Goal: Use online tool/utility: Utilize a website feature to perform a specific function

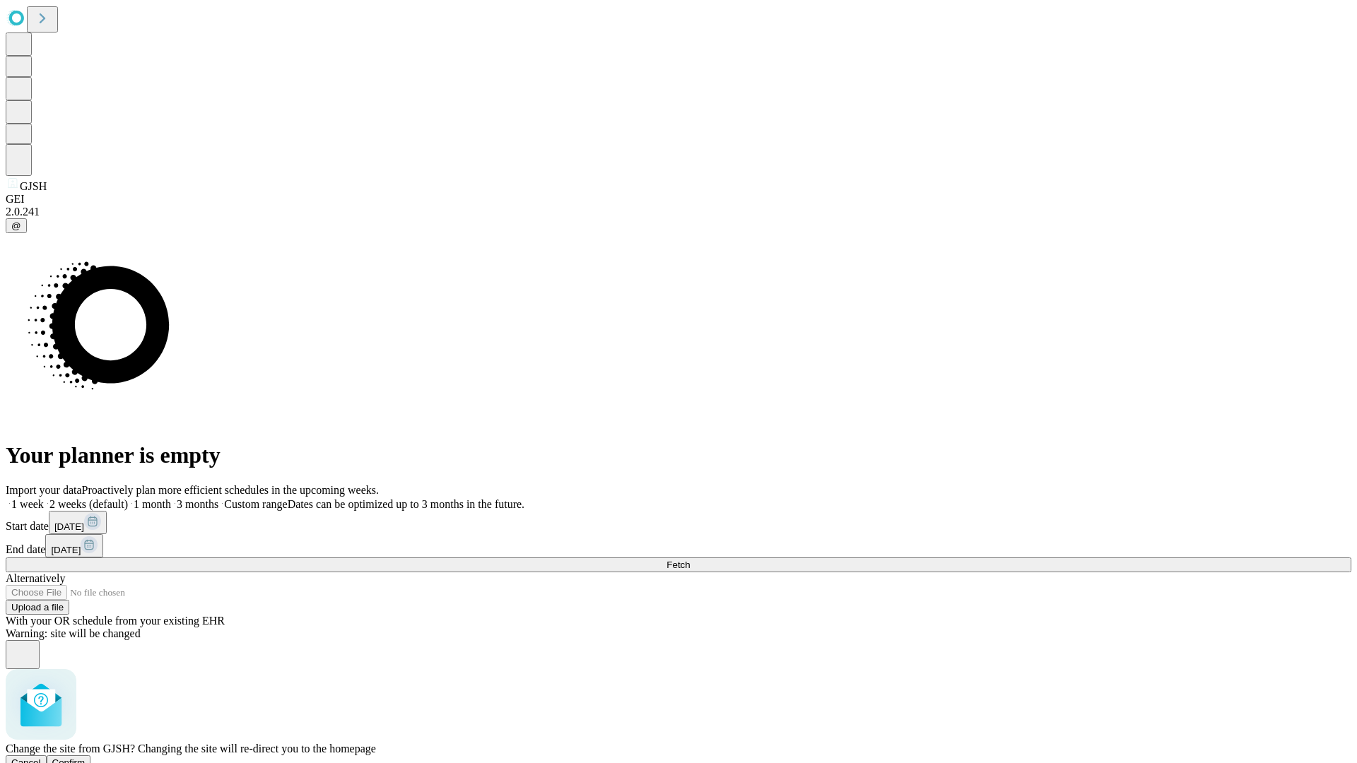
click at [85, 757] on span "Confirm" at bounding box center [68, 762] width 33 height 11
click at [128, 498] on label "2 weeks (default)" at bounding box center [86, 504] width 84 height 12
click at [690, 560] on span "Fetch" at bounding box center [677, 565] width 23 height 11
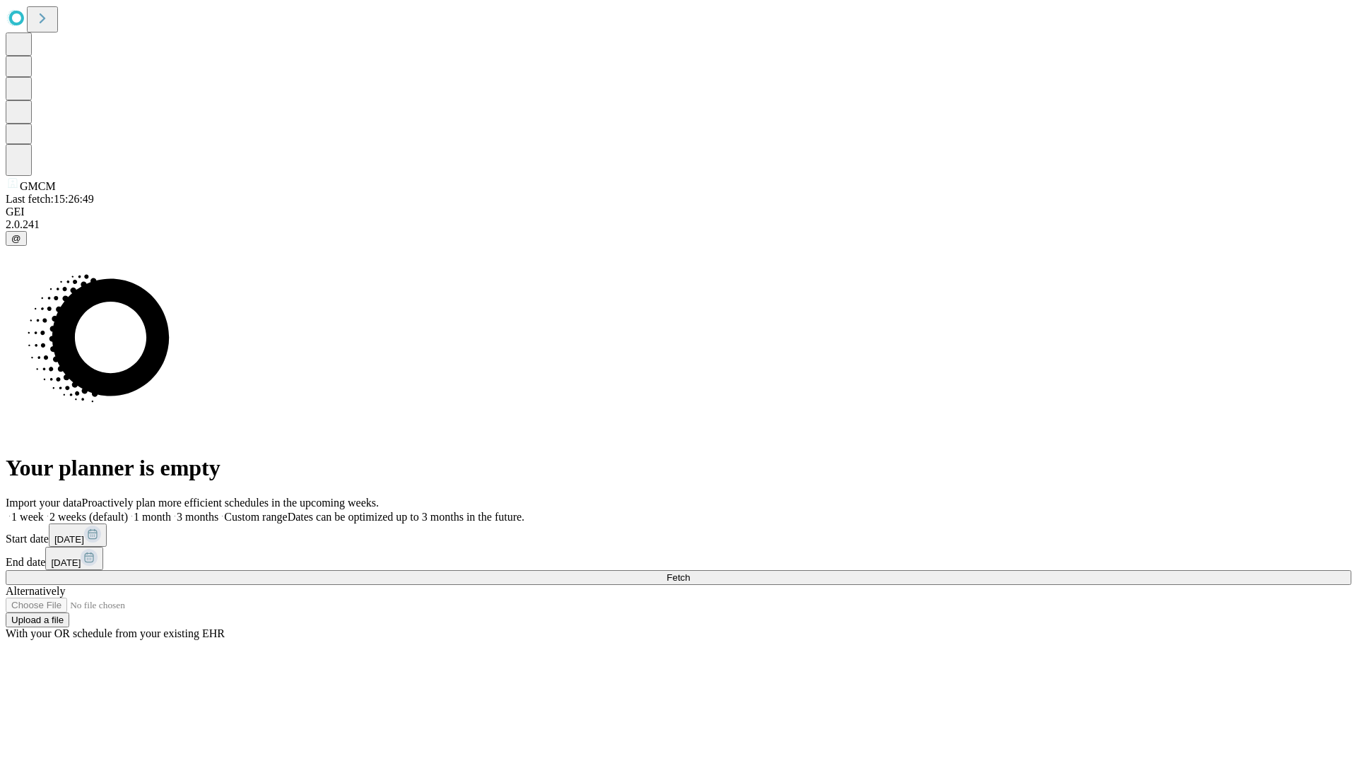
click at [690, 572] on span "Fetch" at bounding box center [677, 577] width 23 height 11
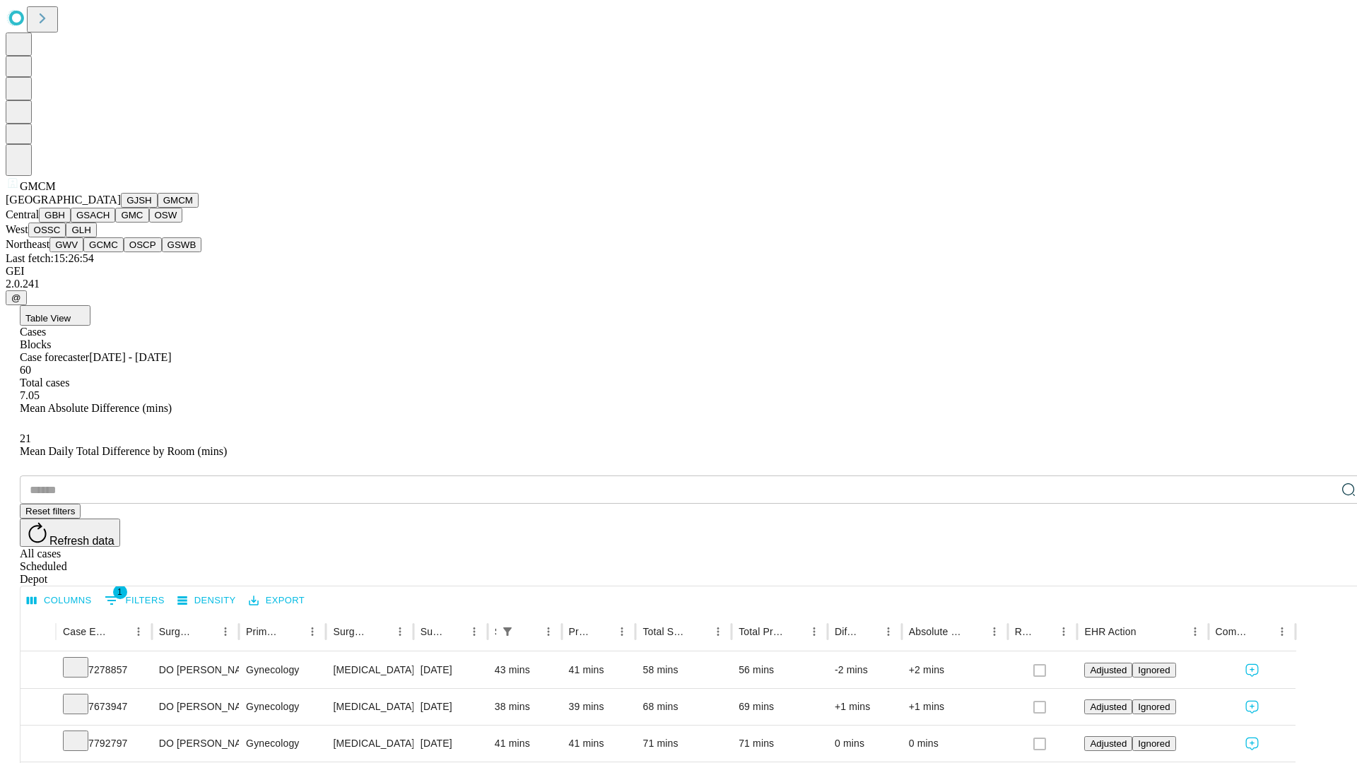
click at [71, 223] on button "GBH" at bounding box center [55, 215] width 32 height 15
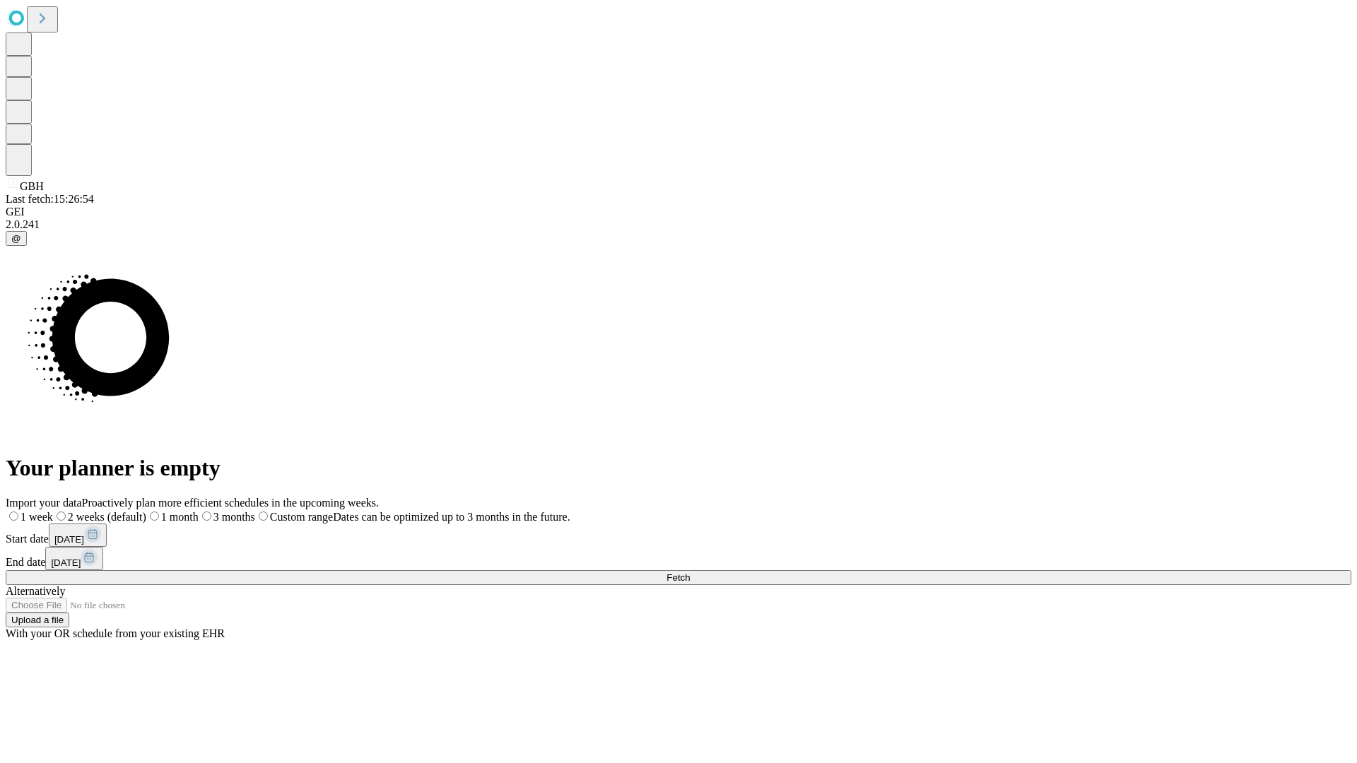
click at [146, 511] on label "2 weeks (default)" at bounding box center [99, 517] width 93 height 12
click at [690, 572] on span "Fetch" at bounding box center [677, 577] width 23 height 11
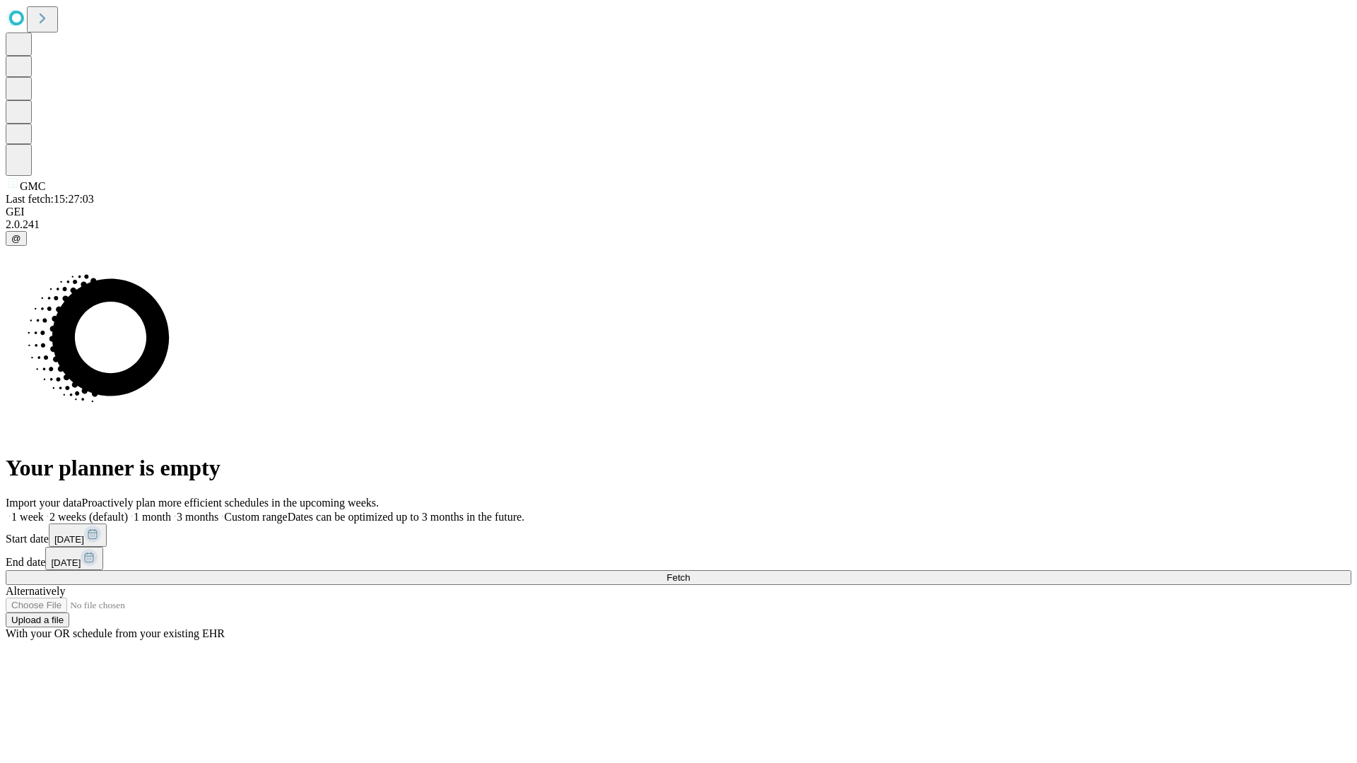
click at [128, 511] on label "2 weeks (default)" at bounding box center [86, 517] width 84 height 12
click at [690, 572] on span "Fetch" at bounding box center [677, 577] width 23 height 11
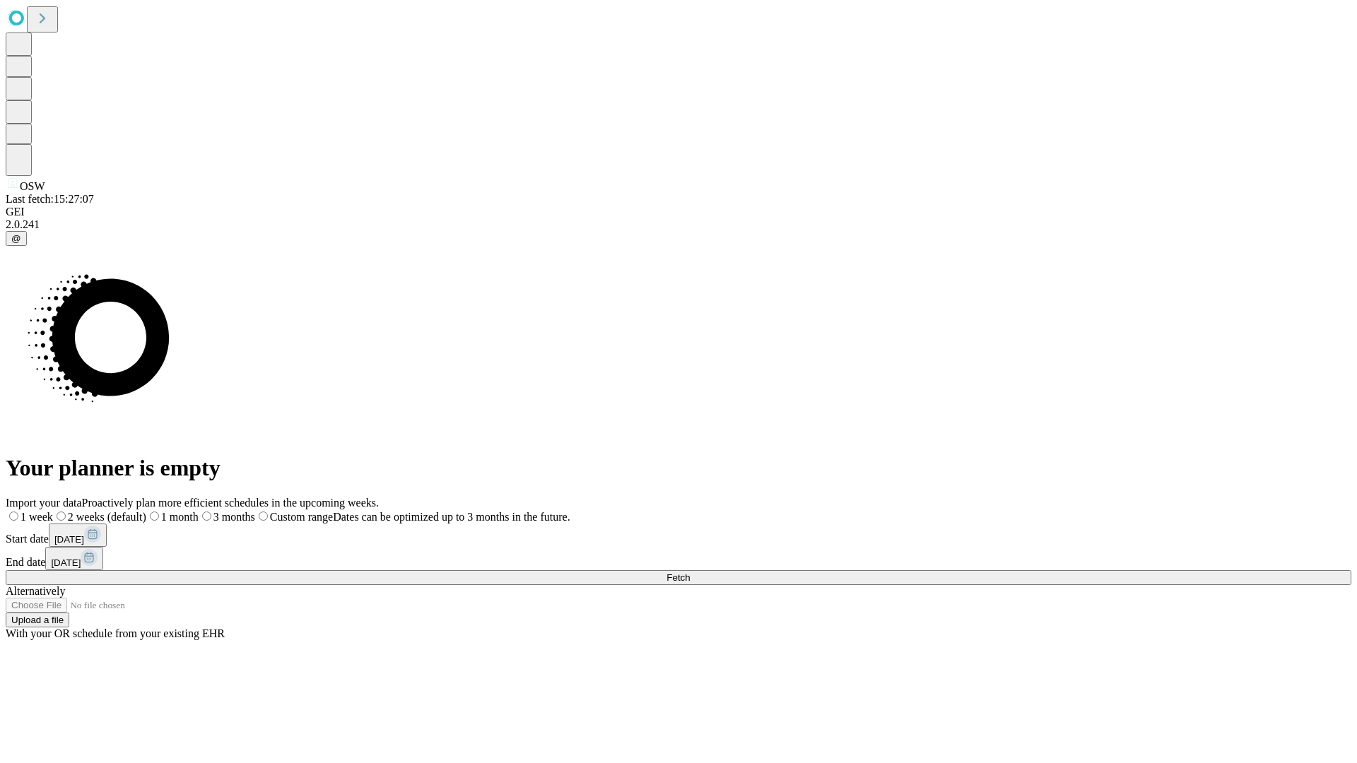
click at [690, 572] on span "Fetch" at bounding box center [677, 577] width 23 height 11
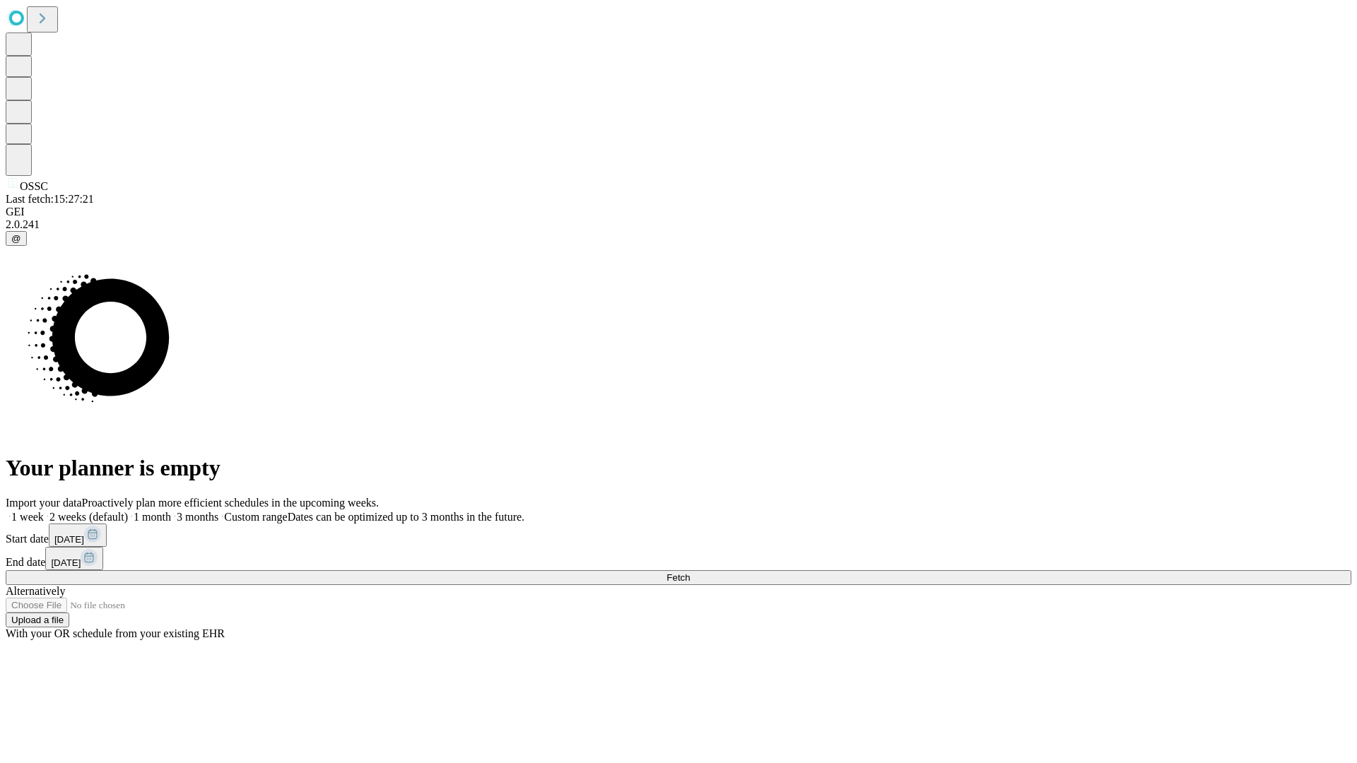
click at [128, 511] on label "2 weeks (default)" at bounding box center [86, 517] width 84 height 12
click at [690, 572] on span "Fetch" at bounding box center [677, 577] width 23 height 11
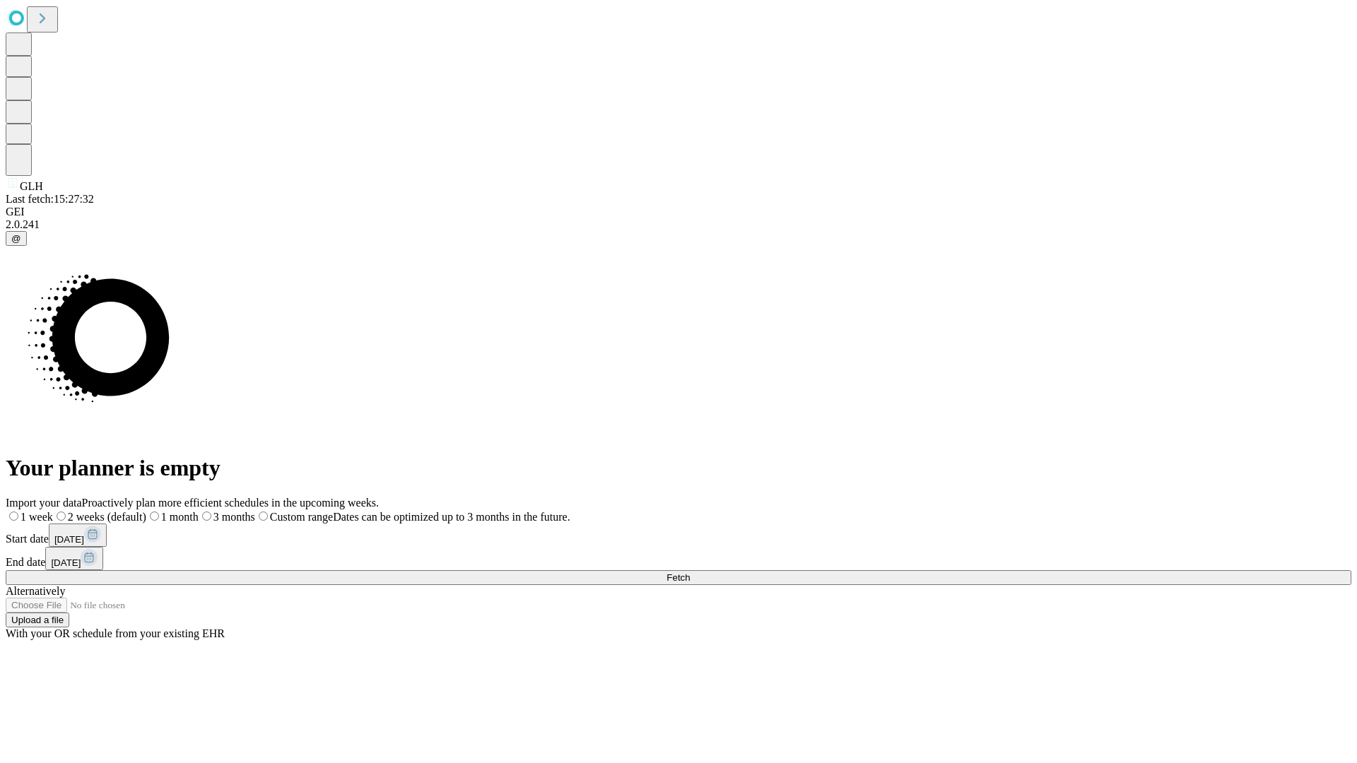
click at [690, 572] on span "Fetch" at bounding box center [677, 577] width 23 height 11
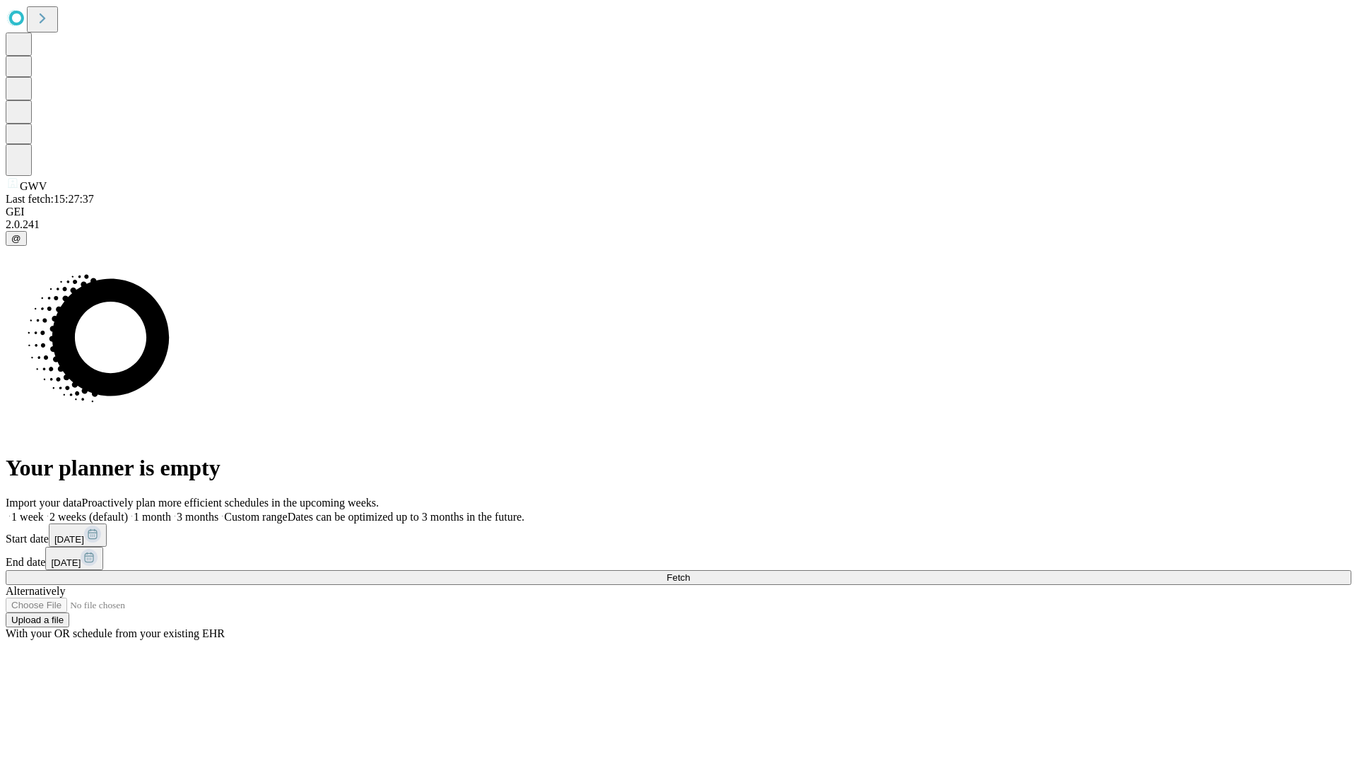
click at [128, 511] on label "2 weeks (default)" at bounding box center [86, 517] width 84 height 12
click at [690, 572] on span "Fetch" at bounding box center [677, 577] width 23 height 11
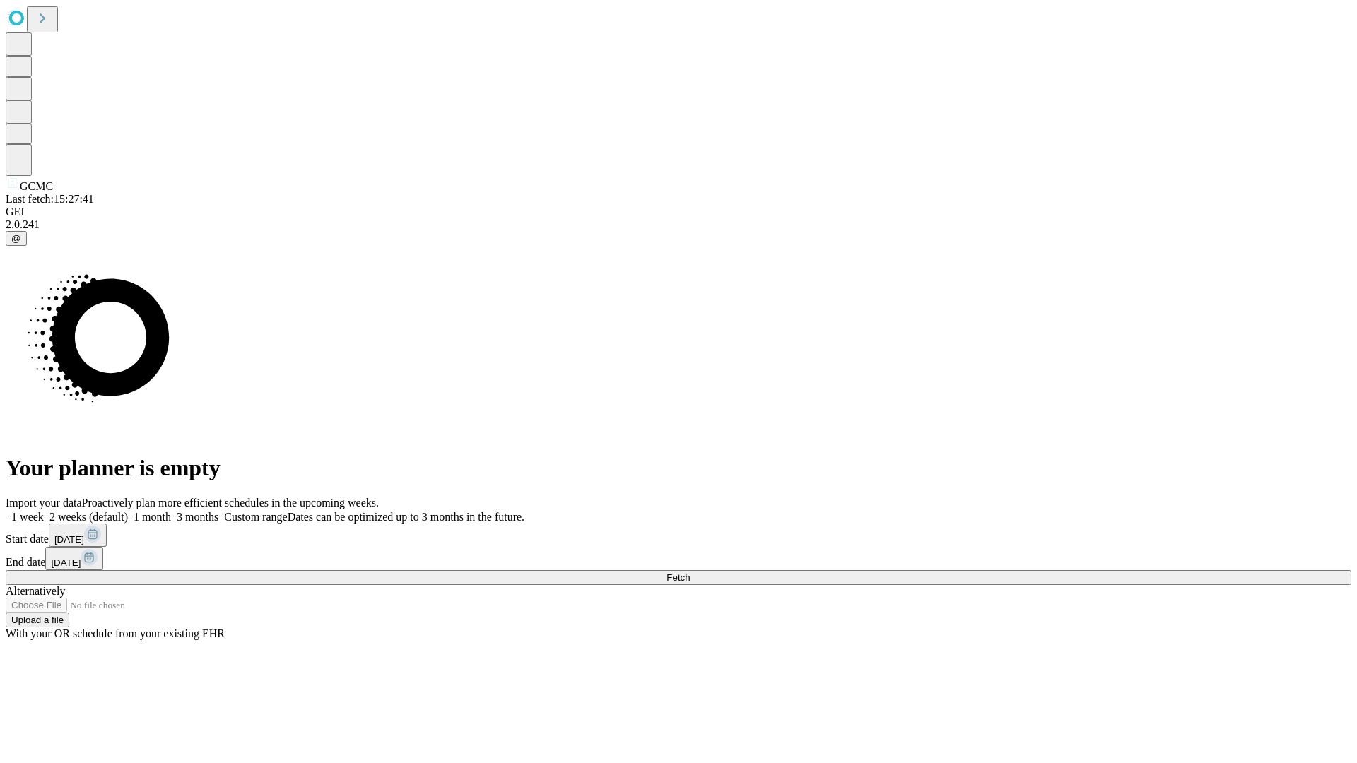
click at [128, 511] on label "2 weeks (default)" at bounding box center [86, 517] width 84 height 12
click at [690, 572] on span "Fetch" at bounding box center [677, 577] width 23 height 11
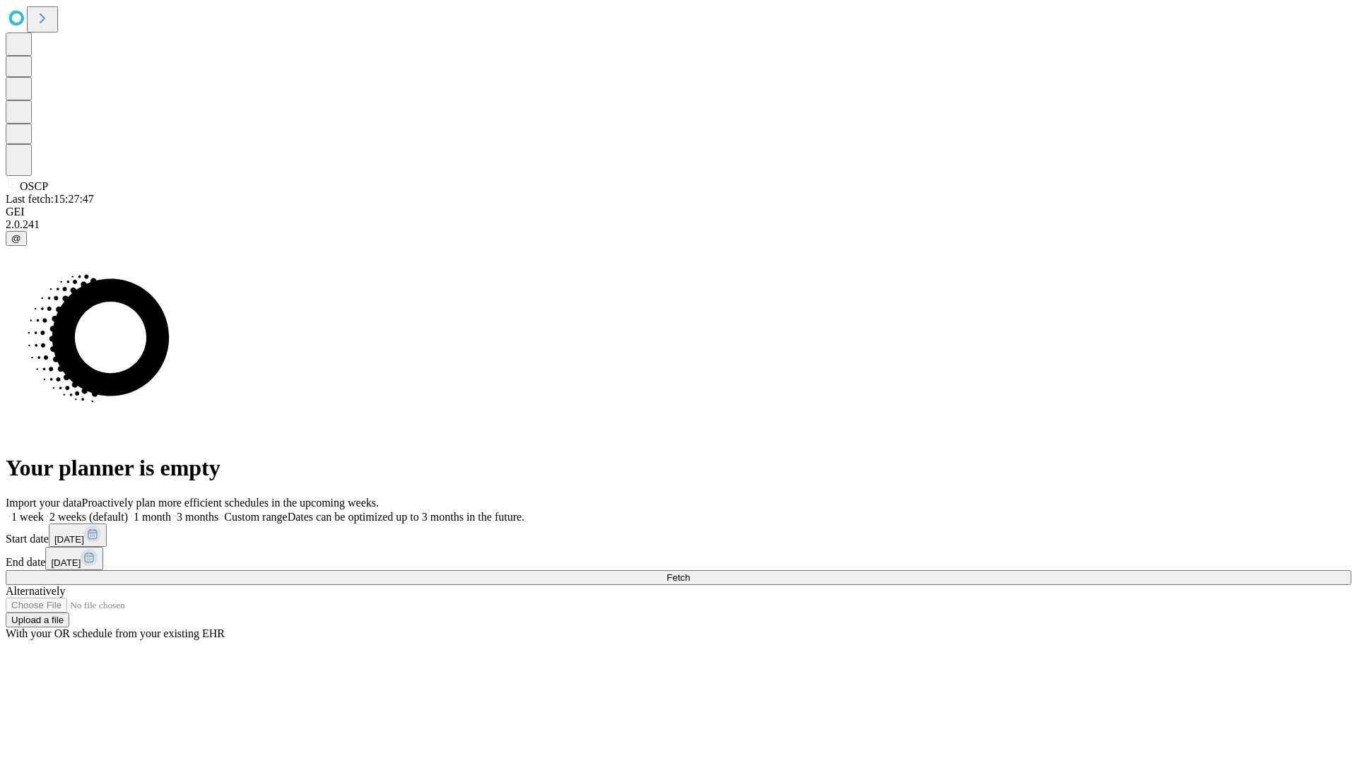
click at [128, 511] on label "2 weeks (default)" at bounding box center [86, 517] width 84 height 12
click at [690, 572] on span "Fetch" at bounding box center [677, 577] width 23 height 11
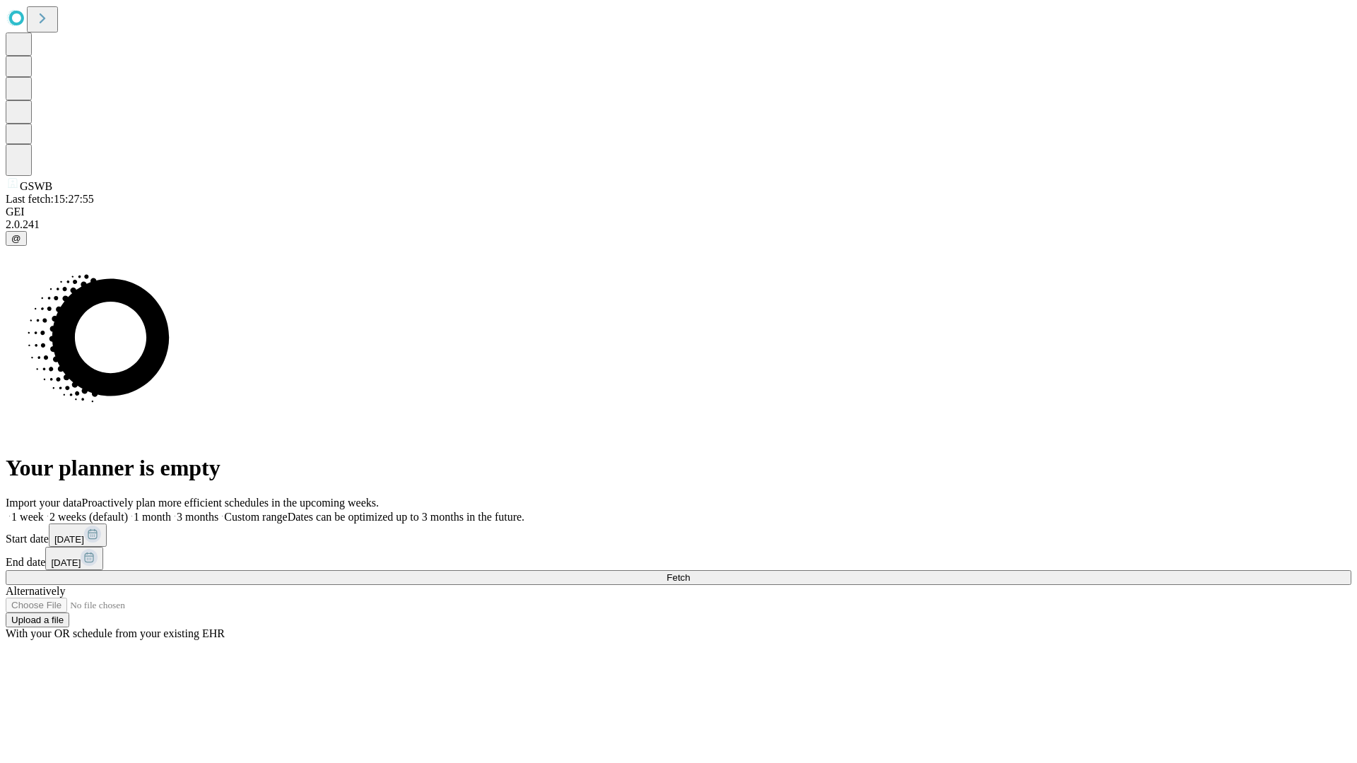
click at [128, 511] on label "2 weeks (default)" at bounding box center [86, 517] width 84 height 12
click at [690, 572] on span "Fetch" at bounding box center [677, 577] width 23 height 11
